Goal: Information Seeking & Learning: Learn about a topic

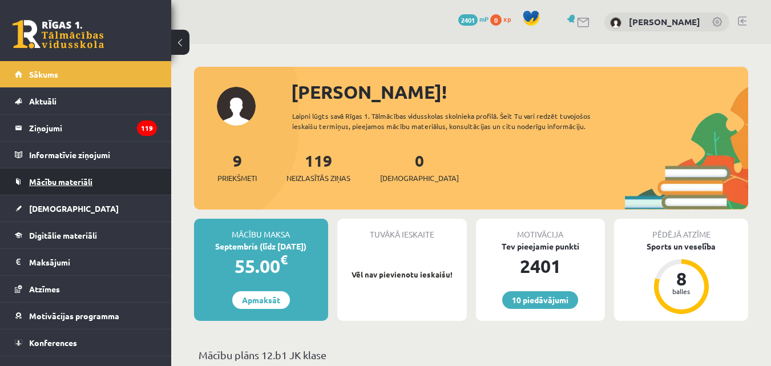
drag, startPoint x: 0, startPoint y: 0, endPoint x: 66, endPoint y: 185, distance: 196.2
click at [66, 185] on span "Mācību materiāli" at bounding box center [60, 181] width 63 height 10
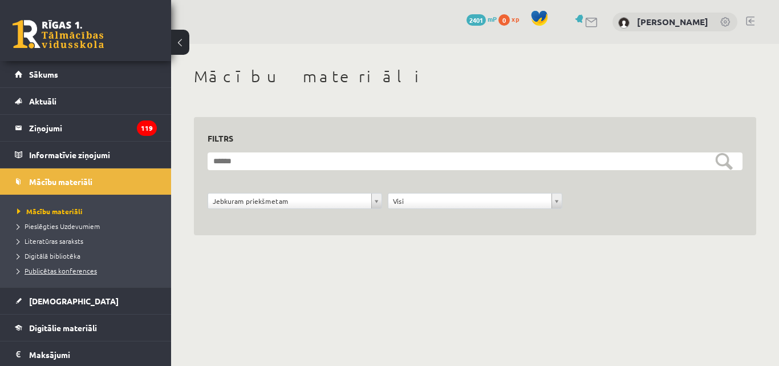
click at [62, 268] on span "Publicētas konferences" at bounding box center [57, 270] width 80 height 9
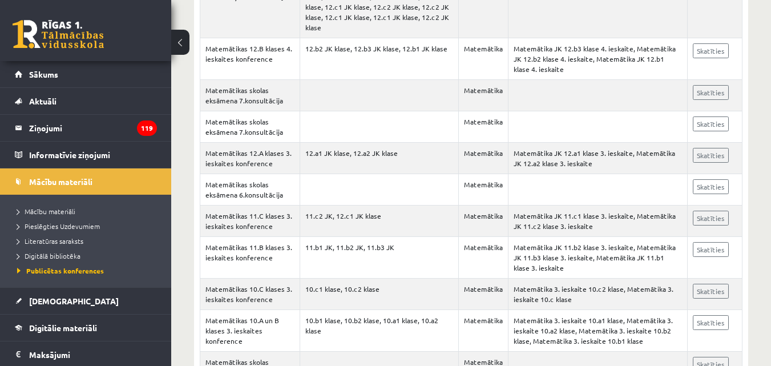
scroll to position [685, 0]
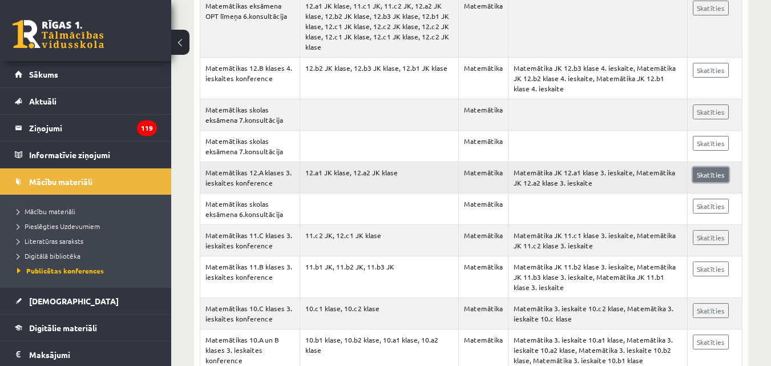
click at [708, 175] on link "Skatīties" at bounding box center [711, 174] width 36 height 15
